Goal: Information Seeking & Learning: Learn about a topic

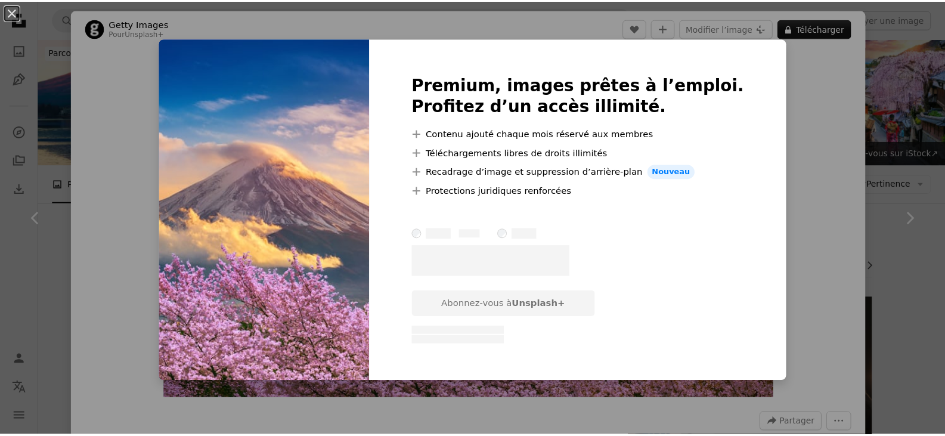
scroll to position [239, 0]
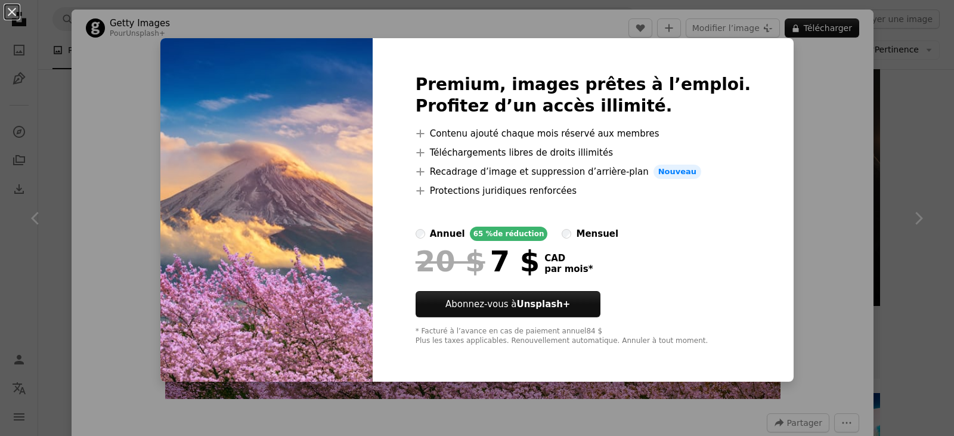
click at [793, 158] on div "An X shape Premium, images prêtes à l’emploi. Profitez d’un accès illimité. A p…" at bounding box center [477, 218] width 954 height 436
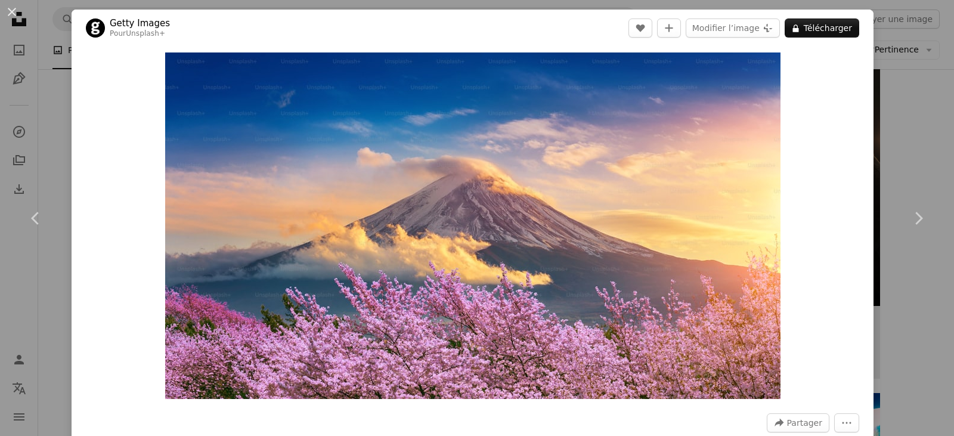
click at [871, 345] on div "An X shape Chevron left Chevron right Getty Images Pour Unsplash+ A heart A plu…" at bounding box center [477, 218] width 954 height 436
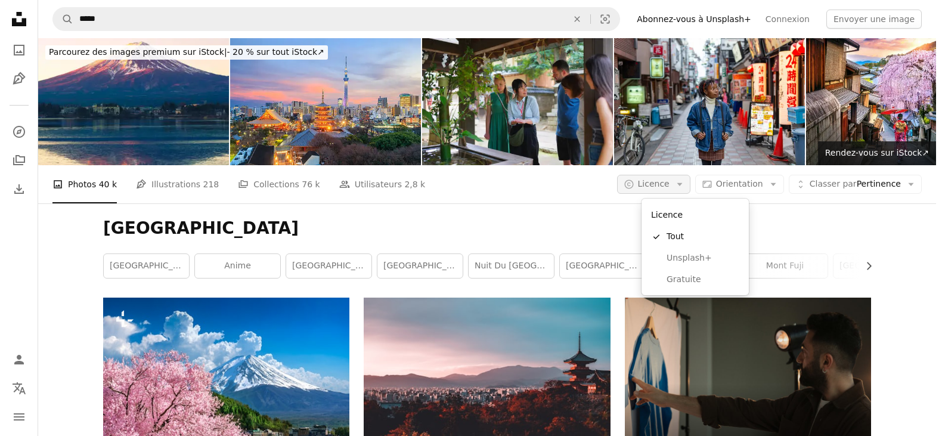
click at [670, 184] on span "Licence" at bounding box center [654, 184] width 32 height 10
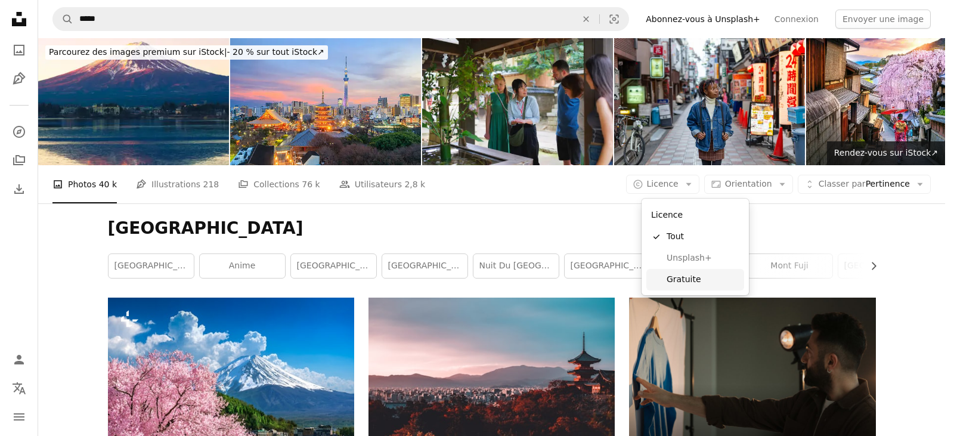
click at [679, 277] on span "Gratuite" at bounding box center [703, 280] width 73 height 12
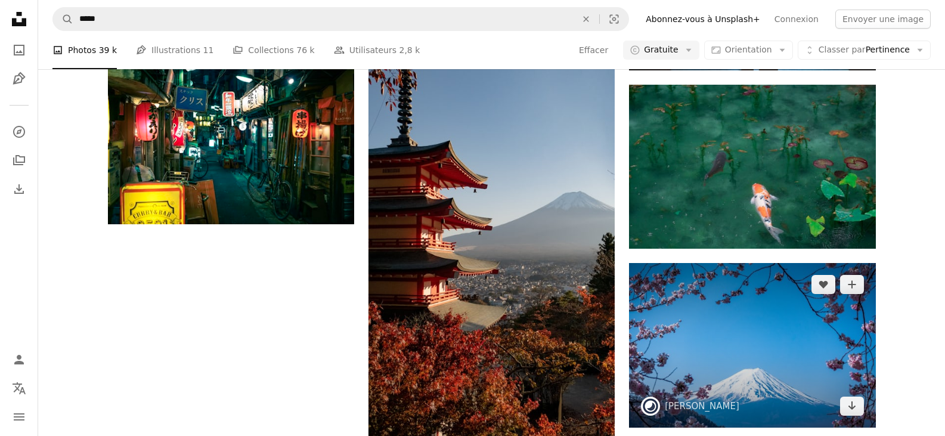
scroll to position [1610, 0]
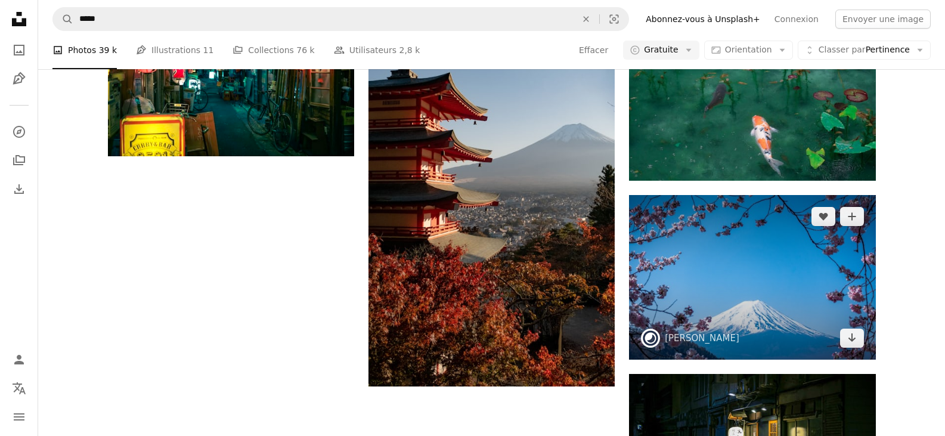
click at [738, 308] on img at bounding box center [752, 277] width 246 height 164
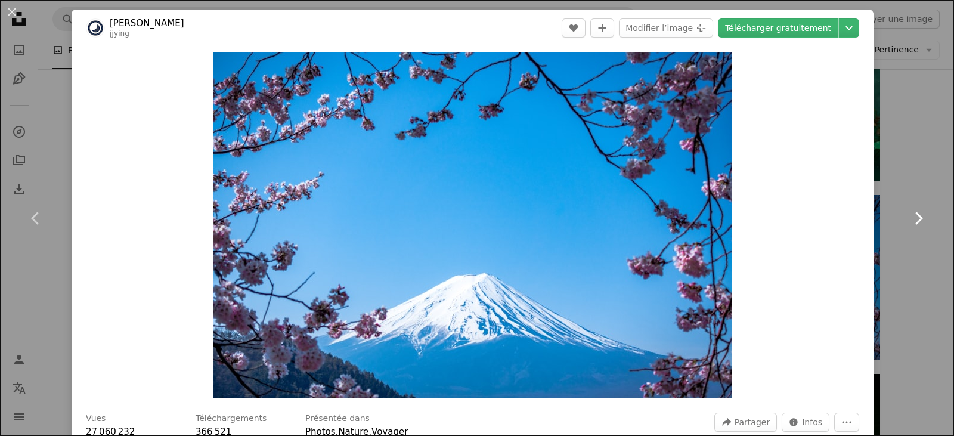
click at [888, 256] on link "Chevron right" at bounding box center [919, 218] width 72 height 115
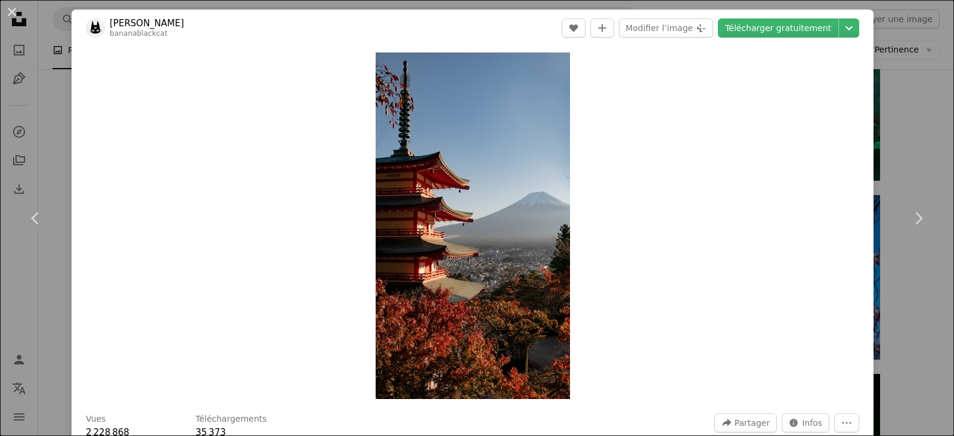
click at [892, 113] on div "An X shape Chevron left Chevron right [PERSON_NAME] bananablackcat A heart A pl…" at bounding box center [477, 218] width 954 height 436
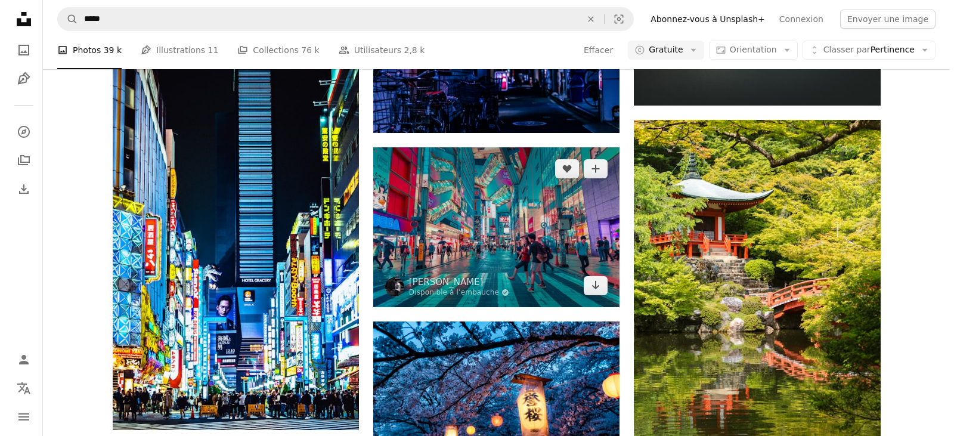
scroll to position [2565, 0]
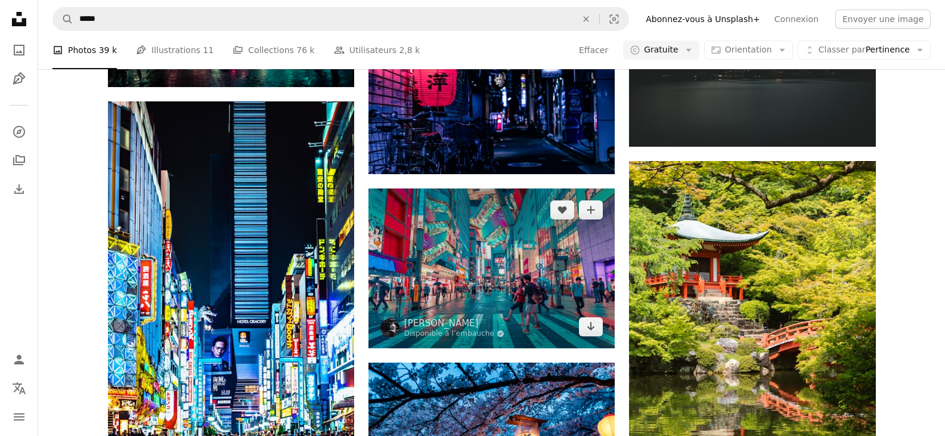
click at [484, 264] on img at bounding box center [492, 268] width 246 height 160
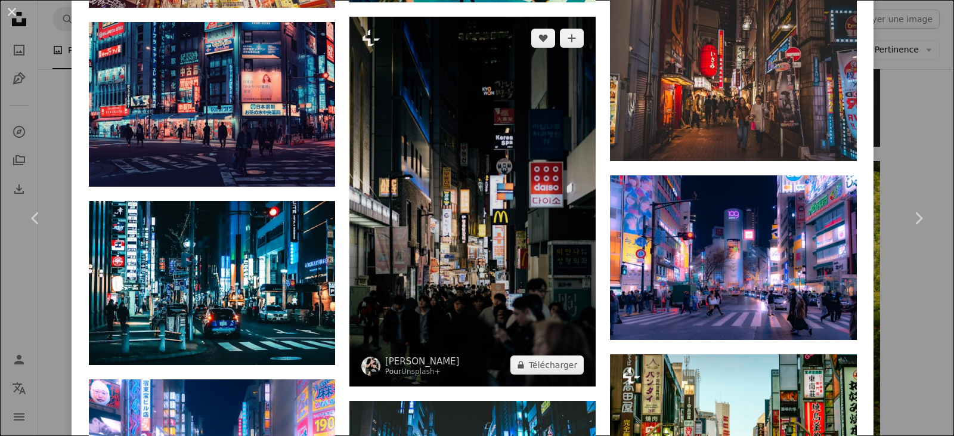
scroll to position [1193, 0]
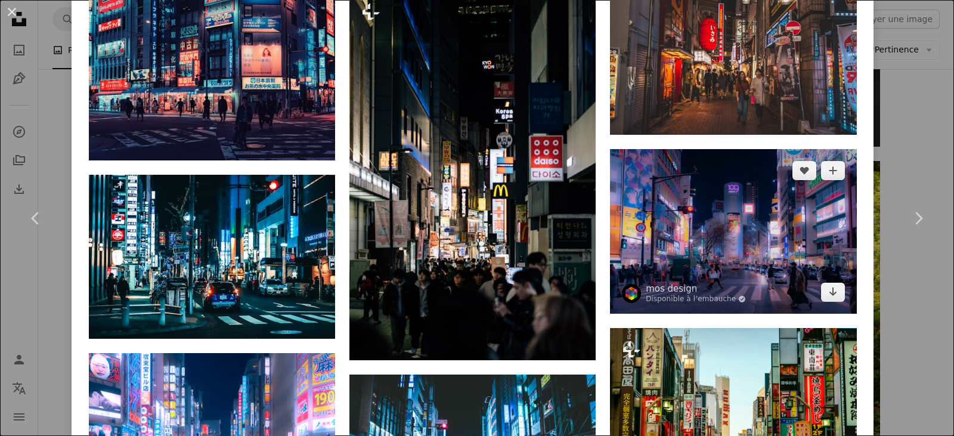
click at [729, 245] on img at bounding box center [733, 231] width 246 height 164
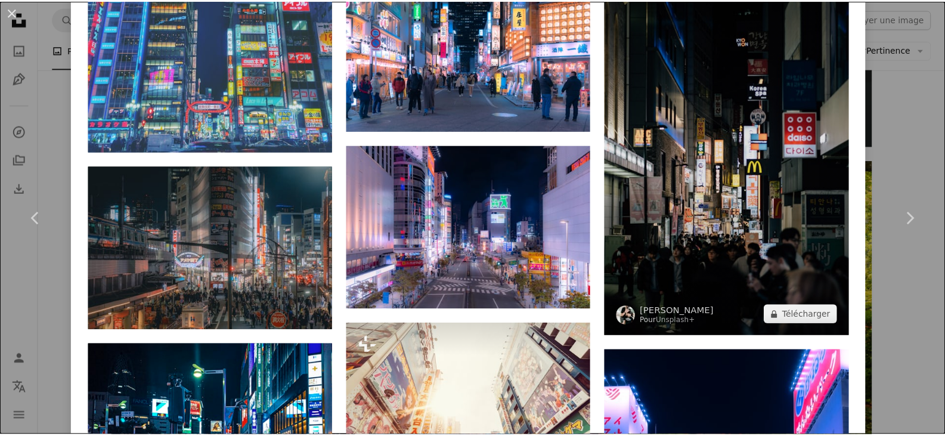
scroll to position [1074, 0]
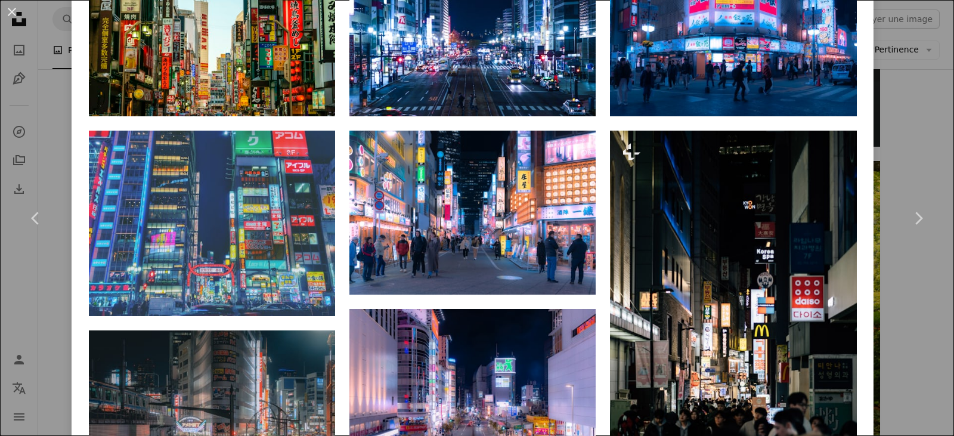
click at [912, 151] on div "An X shape Chevron left Chevron right mos design Disponible à l’embauche A chec…" at bounding box center [477, 218] width 954 height 436
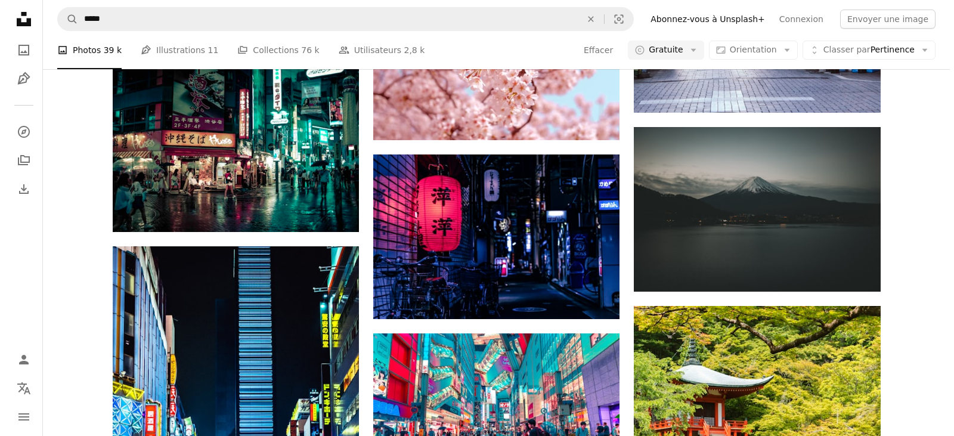
scroll to position [2445, 0]
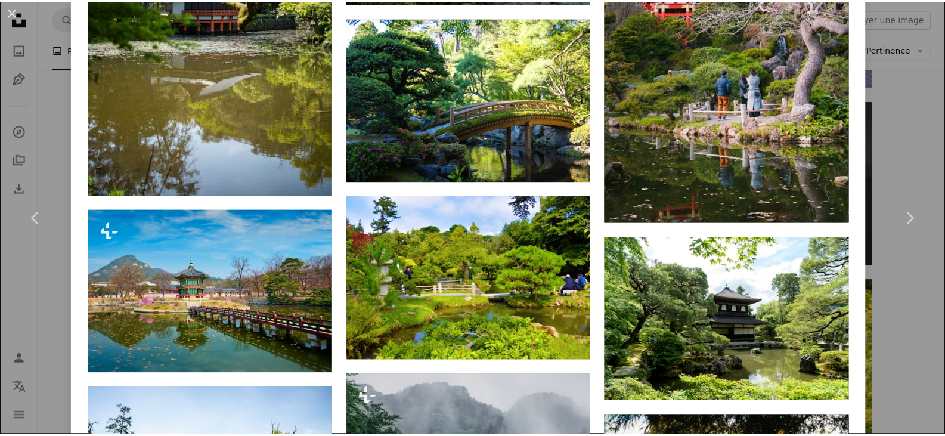
scroll to position [2505, 0]
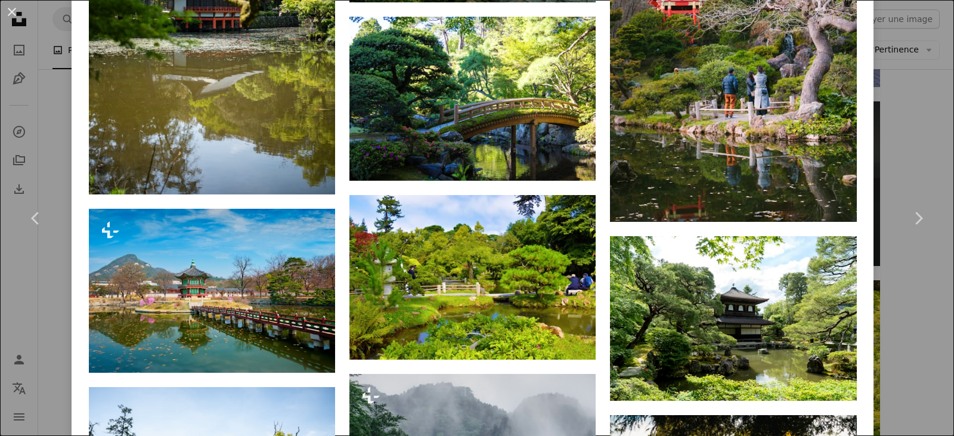
click at [896, 301] on div "An X shape Chevron left Chevron right [PERSON_NAME] Disponible à l’embauche A c…" at bounding box center [477, 218] width 954 height 436
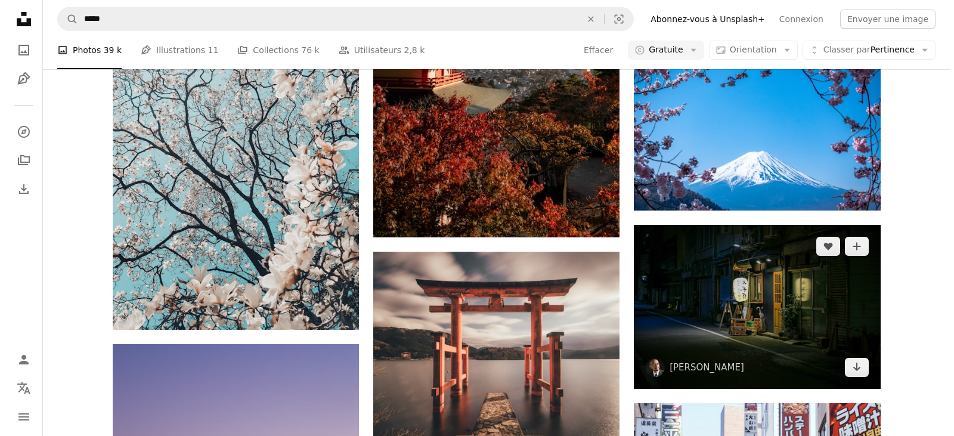
scroll to position [1849, 0]
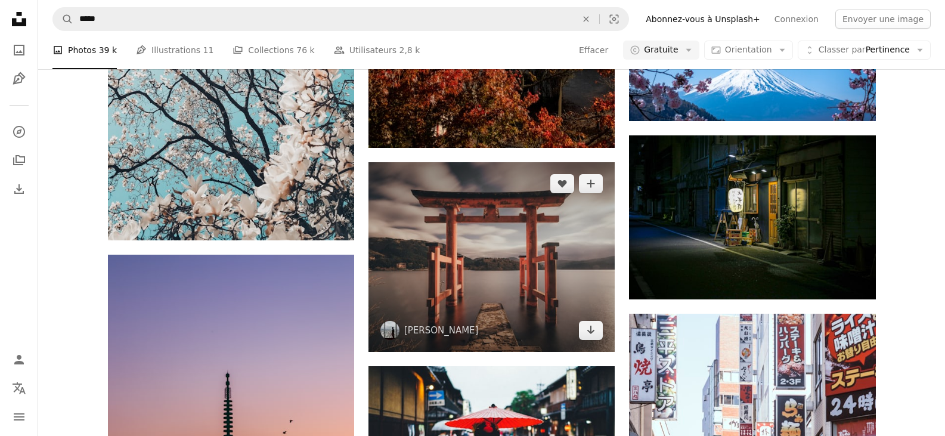
click at [546, 230] on img at bounding box center [492, 257] width 246 height 190
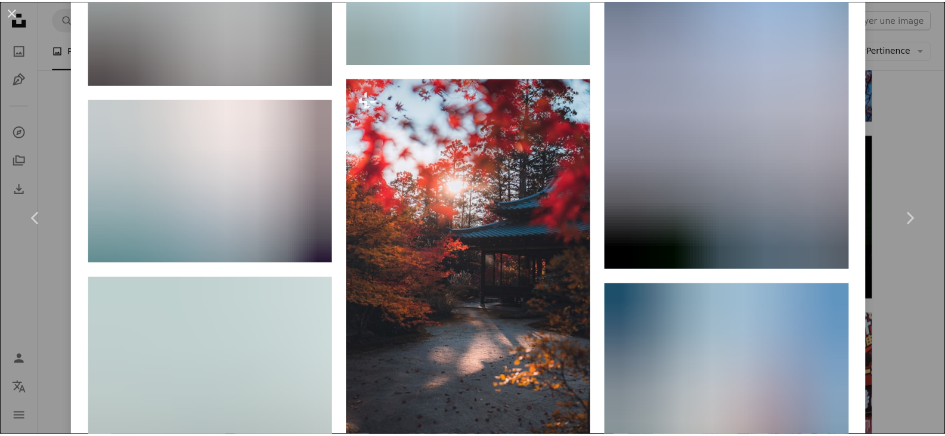
scroll to position [967, 0]
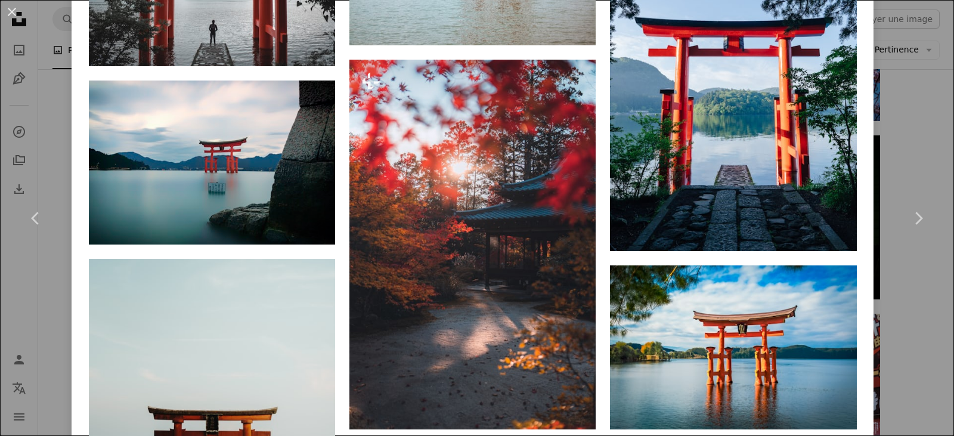
click at [910, 138] on div "An X shape Chevron left Chevron right [PERSON_NAME] tianshu A heart A plus sign…" at bounding box center [477, 218] width 954 height 436
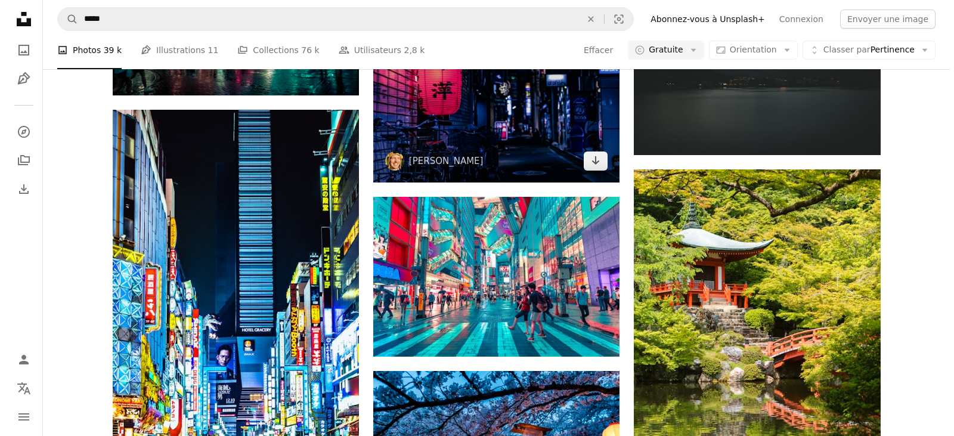
scroll to position [2684, 0]
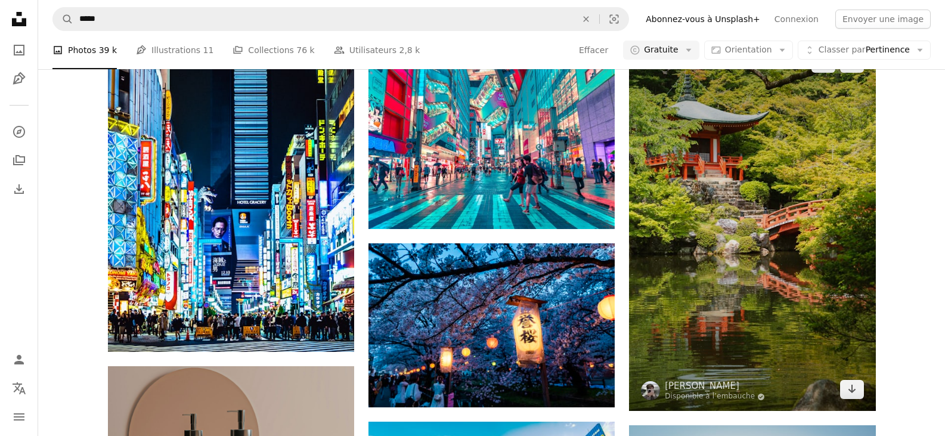
click at [695, 227] on img at bounding box center [752, 226] width 246 height 369
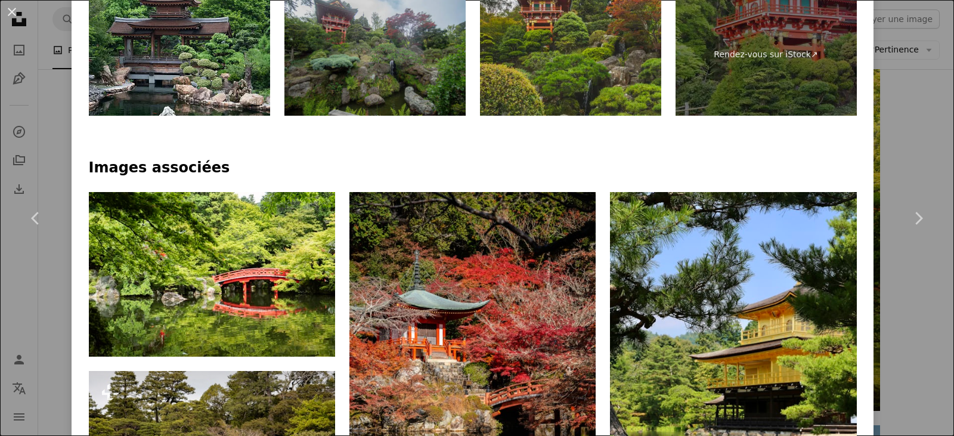
scroll to position [298, 0]
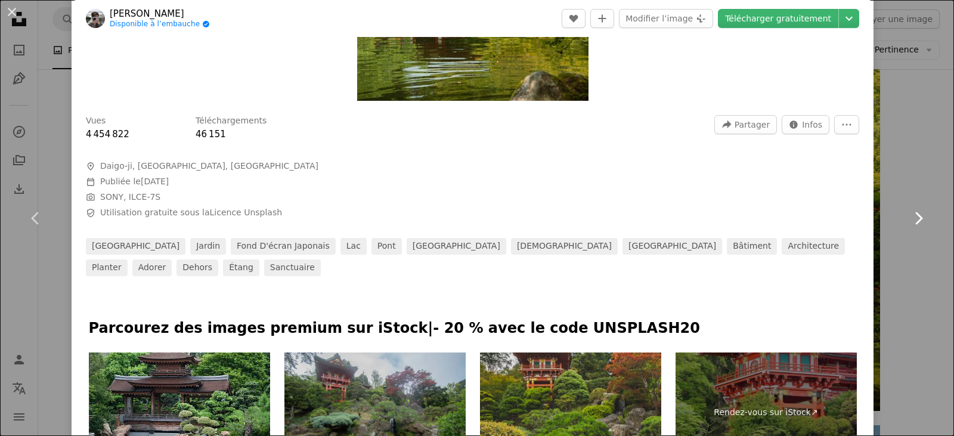
click at [901, 198] on link "Chevron right" at bounding box center [919, 218] width 72 height 115
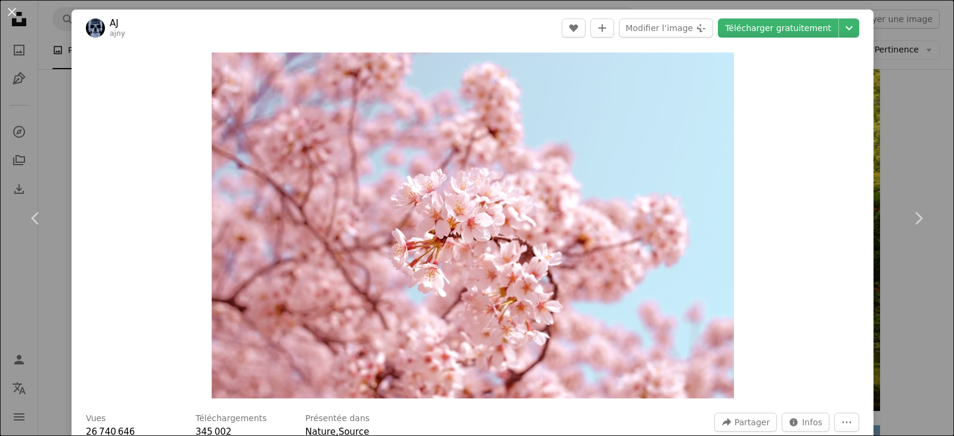
click at [914, 140] on div "An X shape Chevron left Chevron right AJ ajny A heart A plus sign Modifier l’im…" at bounding box center [477, 218] width 954 height 436
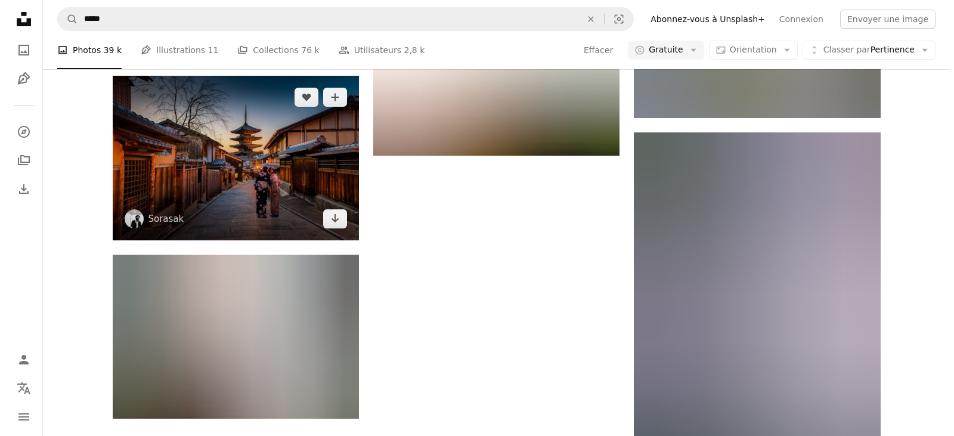
scroll to position [3221, 0]
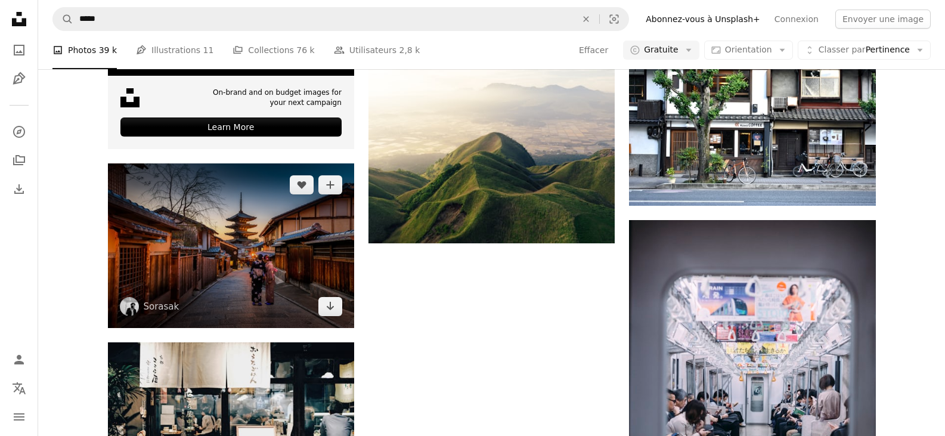
click at [237, 232] on img at bounding box center [231, 245] width 246 height 165
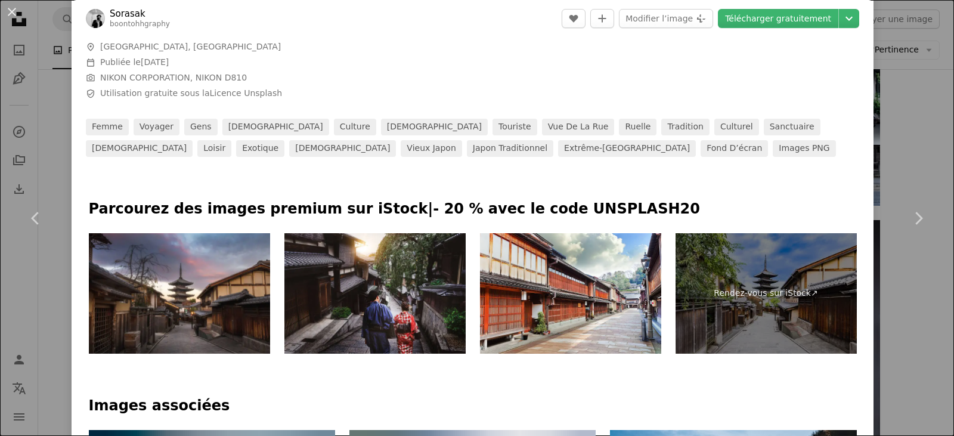
scroll to position [119, 0]
